Goal: Browse casually

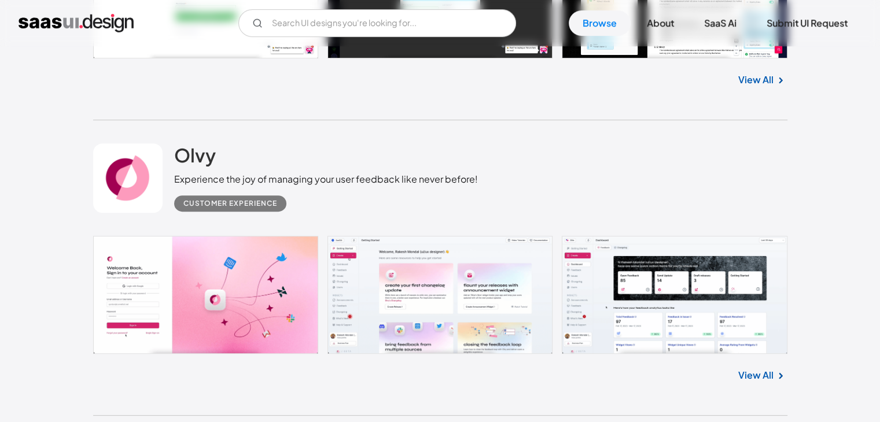
scroll to position [579, 0]
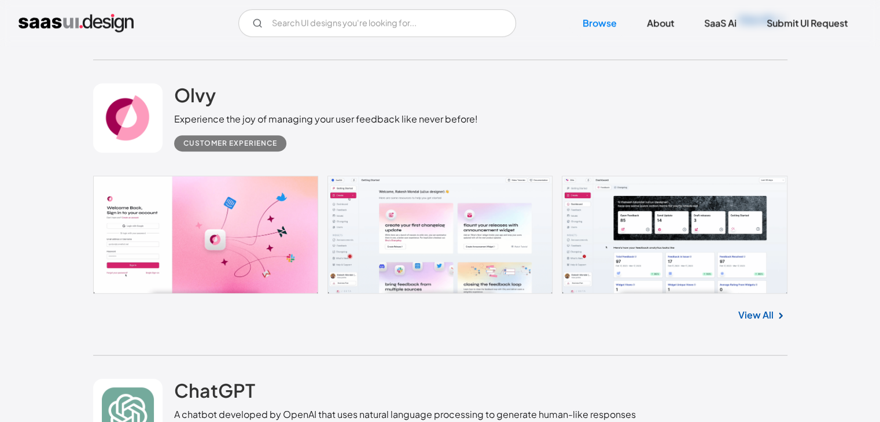
click at [460, 225] on link at bounding box center [440, 235] width 694 height 118
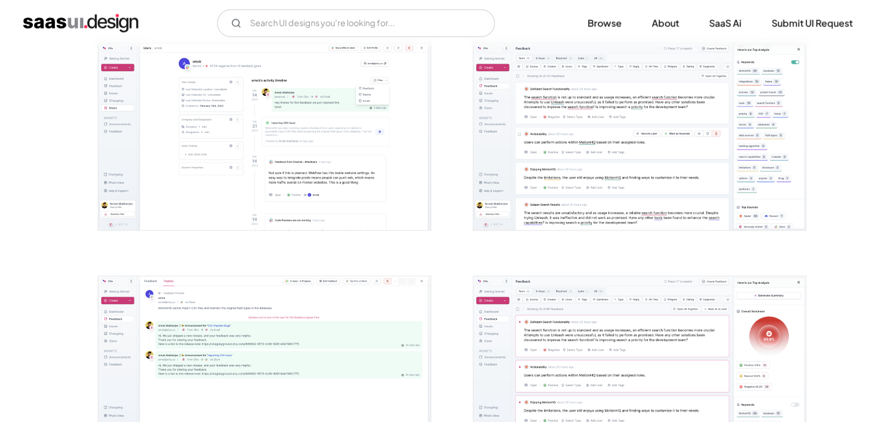
scroll to position [752, 0]
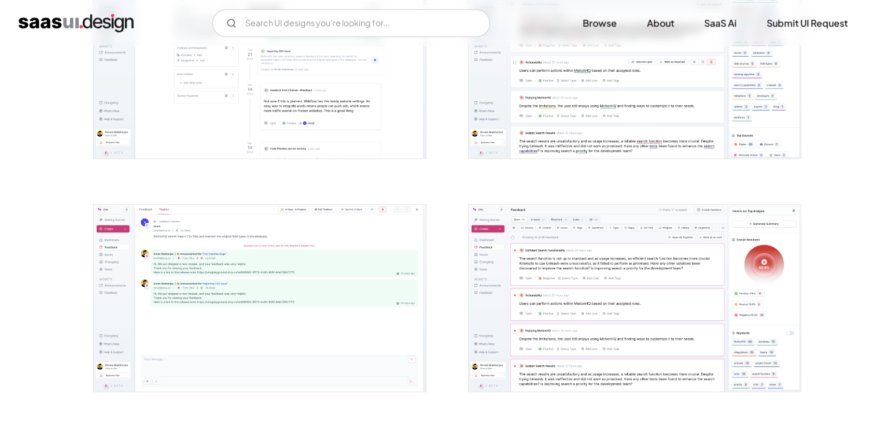
click at [310, 288] on img "open lightbox" at bounding box center [260, 298] width 332 height 187
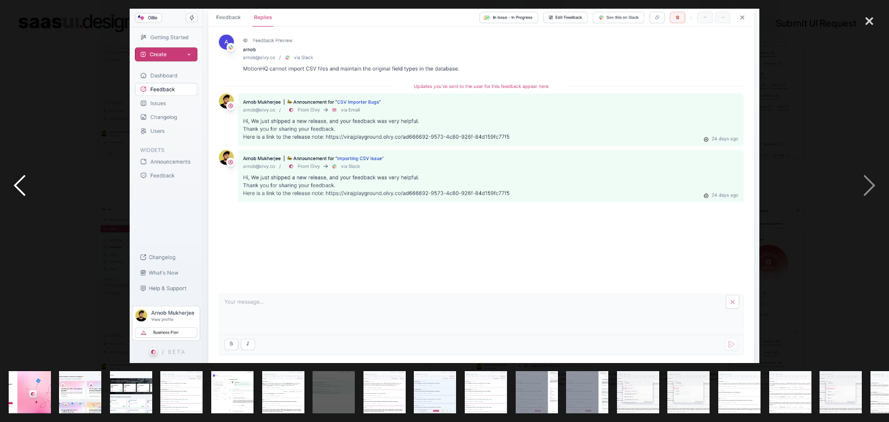
click at [27, 92] on div "previous image" at bounding box center [19, 186] width 39 height 355
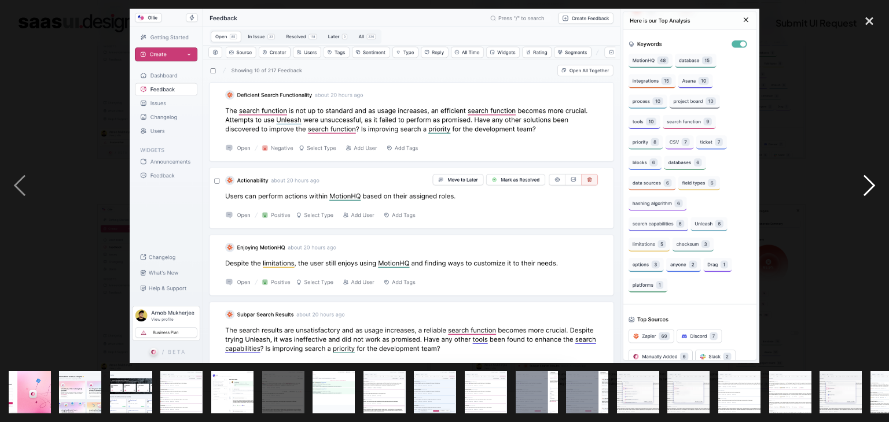
click at [862, 192] on div "next image" at bounding box center [868, 186] width 39 height 355
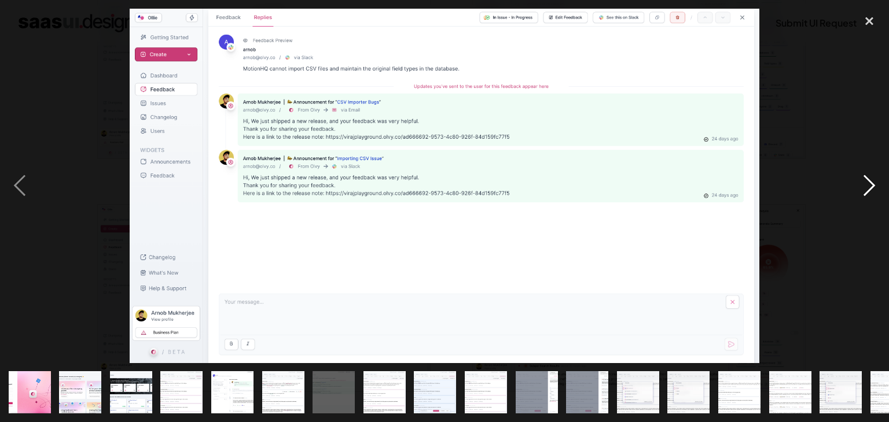
click at [862, 192] on div "next image" at bounding box center [868, 186] width 39 height 355
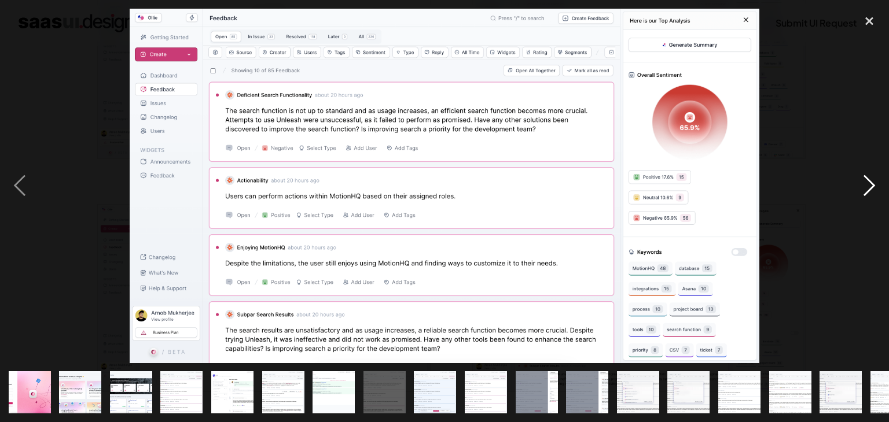
click at [862, 192] on div "next image" at bounding box center [868, 186] width 39 height 355
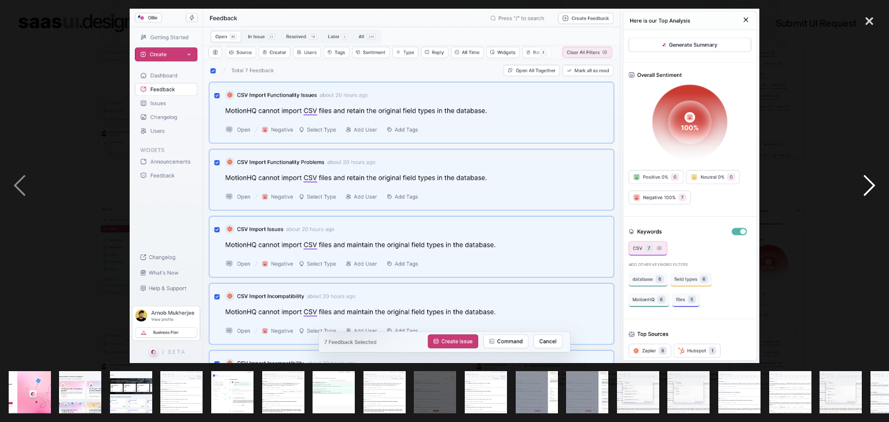
click at [862, 192] on div "next image" at bounding box center [868, 186] width 39 height 355
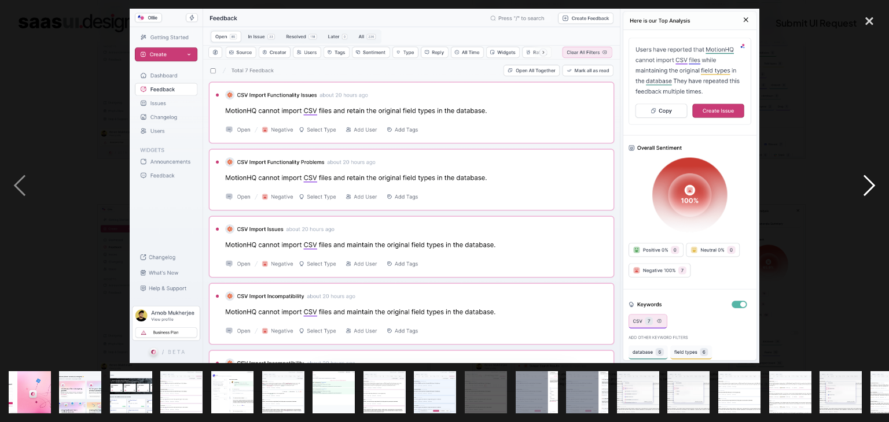
click at [862, 192] on div "next image" at bounding box center [868, 186] width 39 height 355
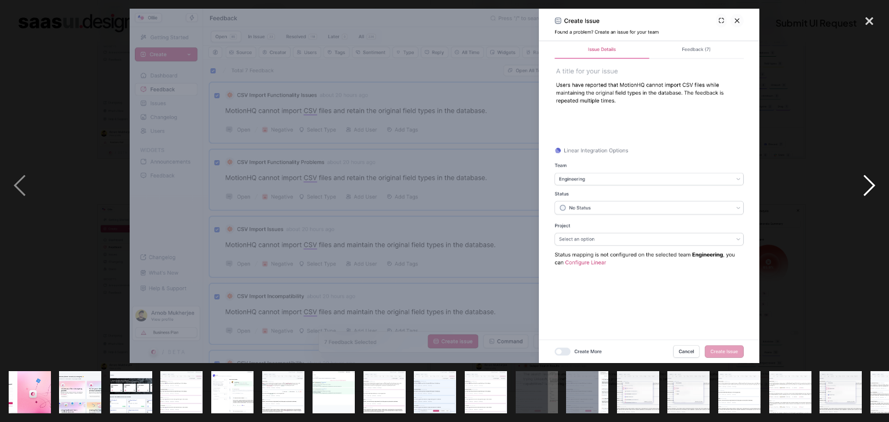
click at [862, 192] on div "next image" at bounding box center [868, 186] width 39 height 355
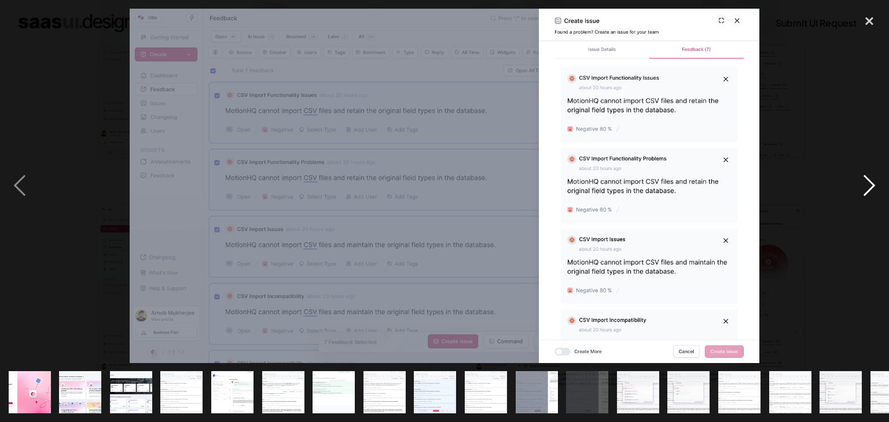
click at [862, 192] on div "next image" at bounding box center [868, 186] width 39 height 355
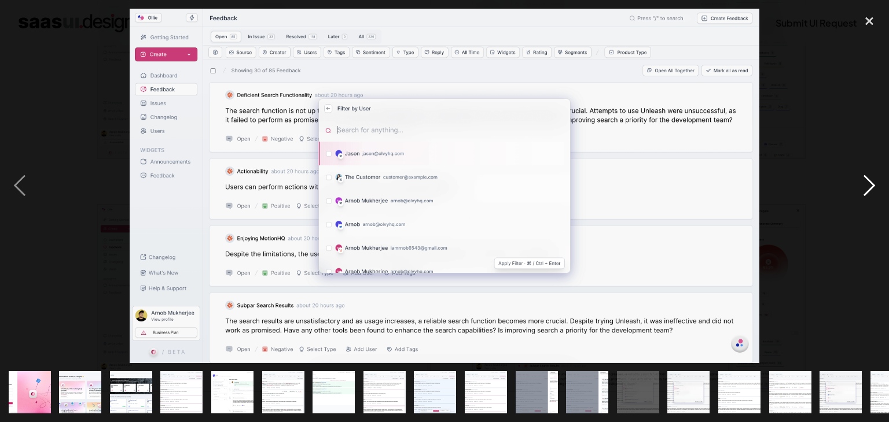
click at [862, 192] on div "next image" at bounding box center [868, 186] width 39 height 355
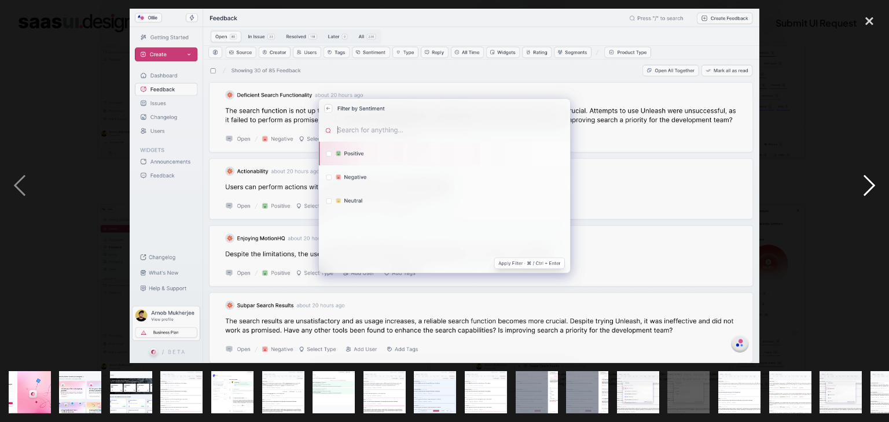
click at [862, 192] on div "next image" at bounding box center [868, 186] width 39 height 355
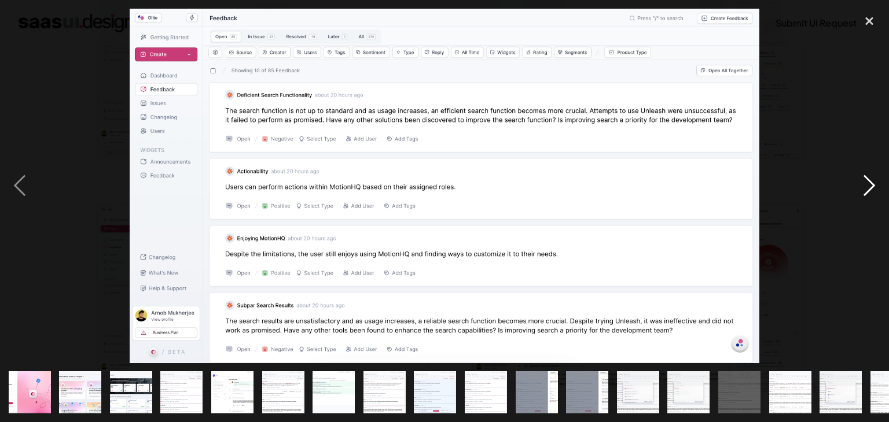
click at [862, 192] on div "next image" at bounding box center [868, 186] width 39 height 355
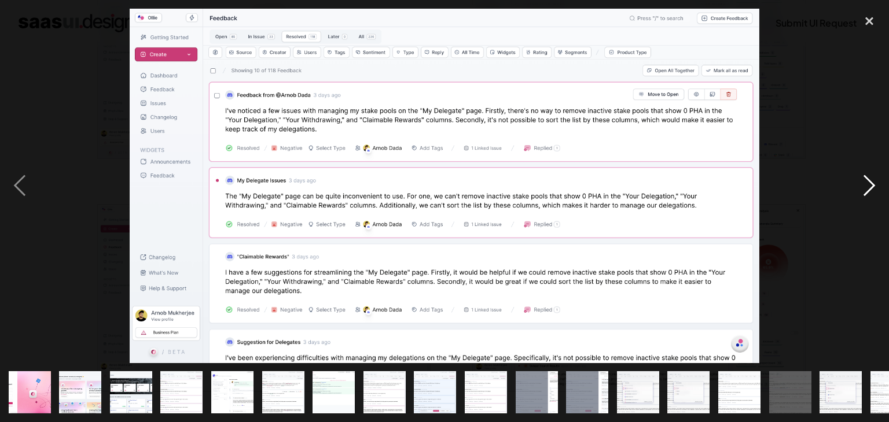
click at [862, 192] on div "next image" at bounding box center [868, 186] width 39 height 355
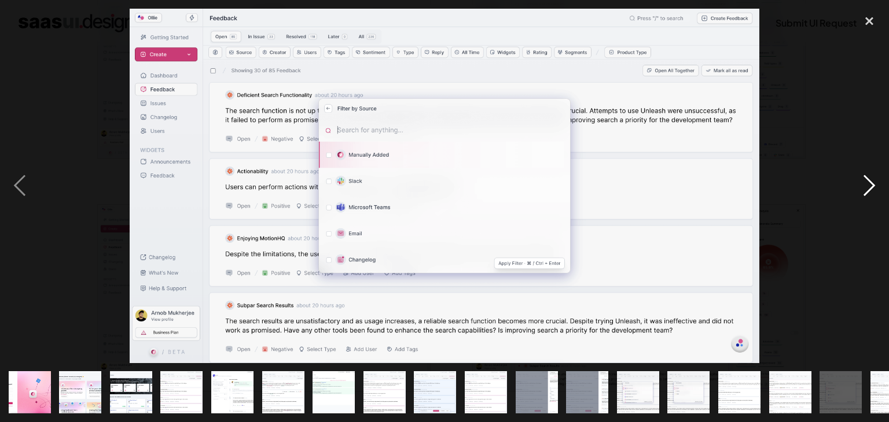
click at [868, 175] on div "next image" at bounding box center [868, 186] width 39 height 355
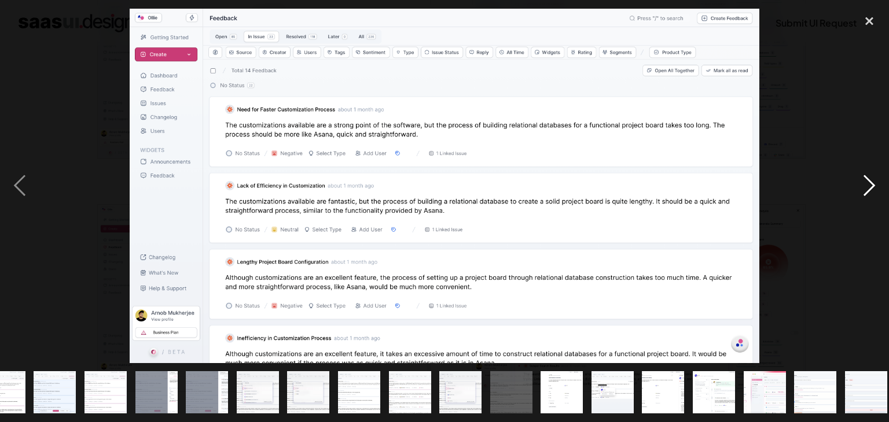
scroll to position [0, 385]
